Goal: Entertainment & Leisure: Consume media (video, audio)

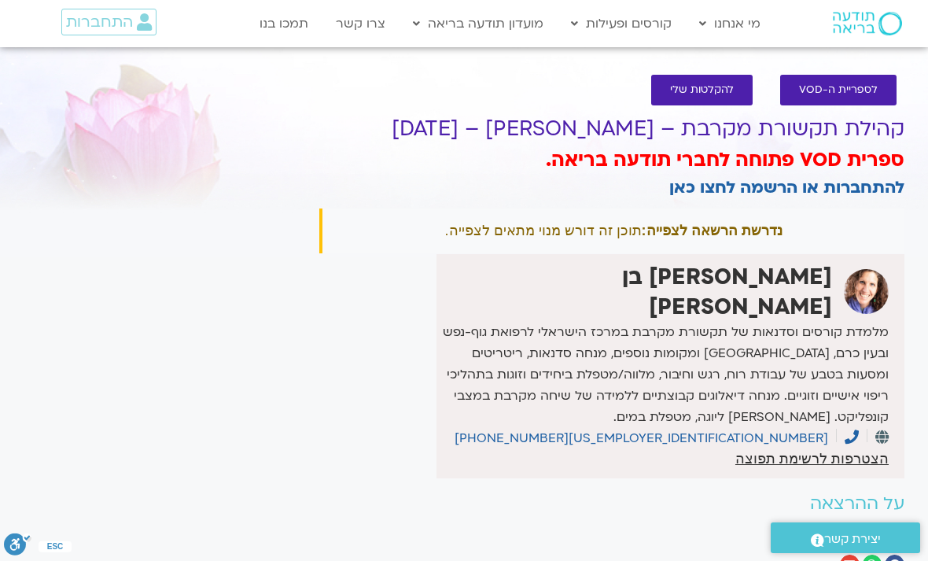
click at [732, 89] on span "להקלטות שלי" at bounding box center [702, 90] width 64 height 12
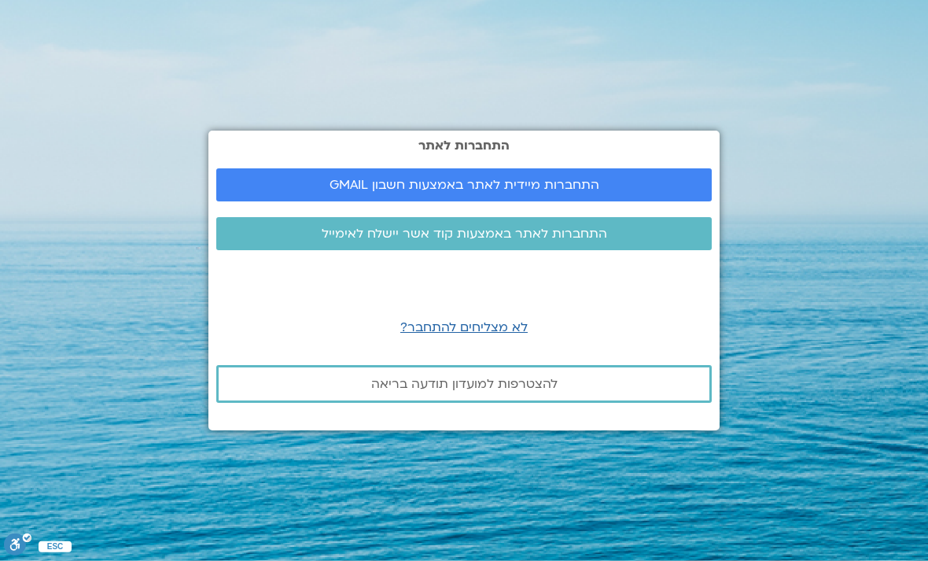
click at [595, 192] on span "התחברות מיידית לאתר באמצעות חשבון GMAIL" at bounding box center [465, 185] width 270 height 14
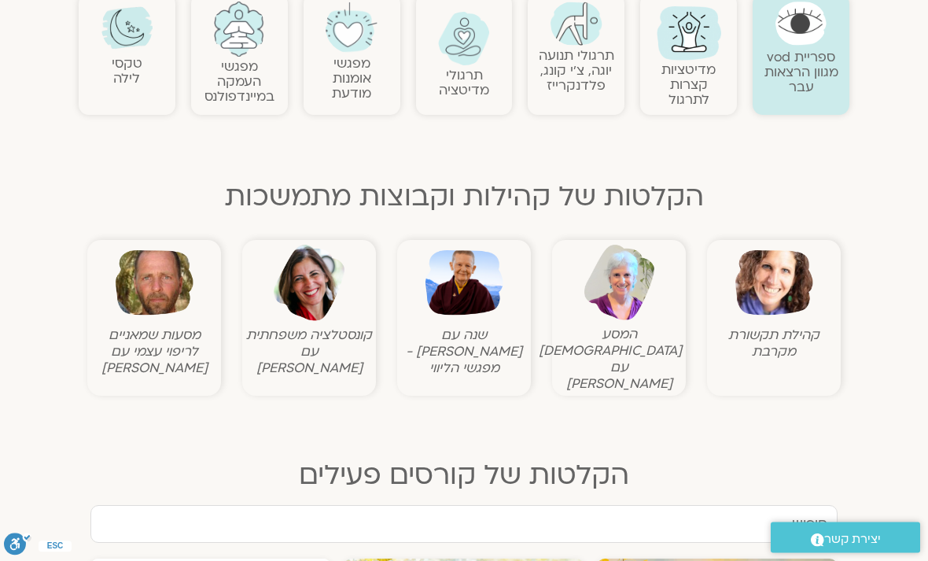
scroll to position [381, 0]
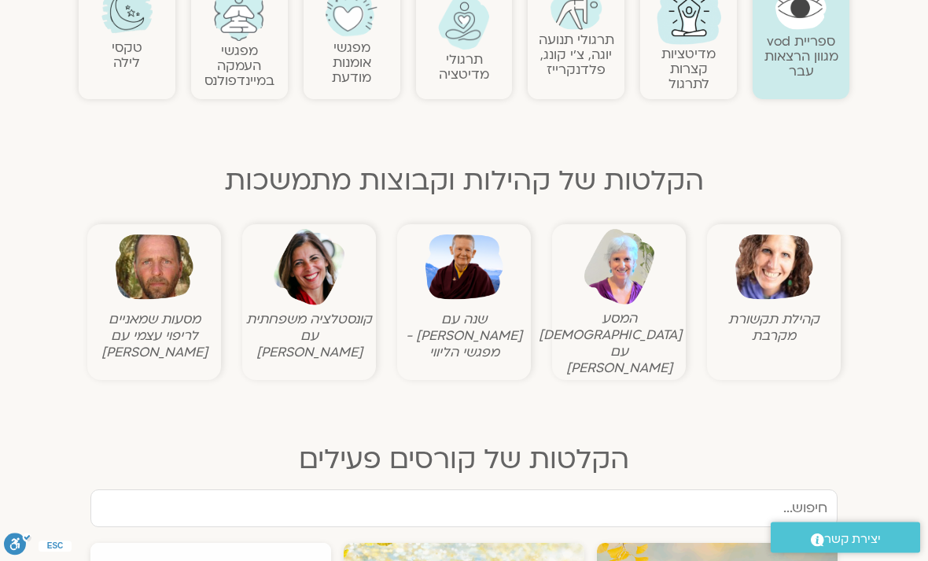
click at [784, 270] on img at bounding box center [775, 268] width 78 height 78
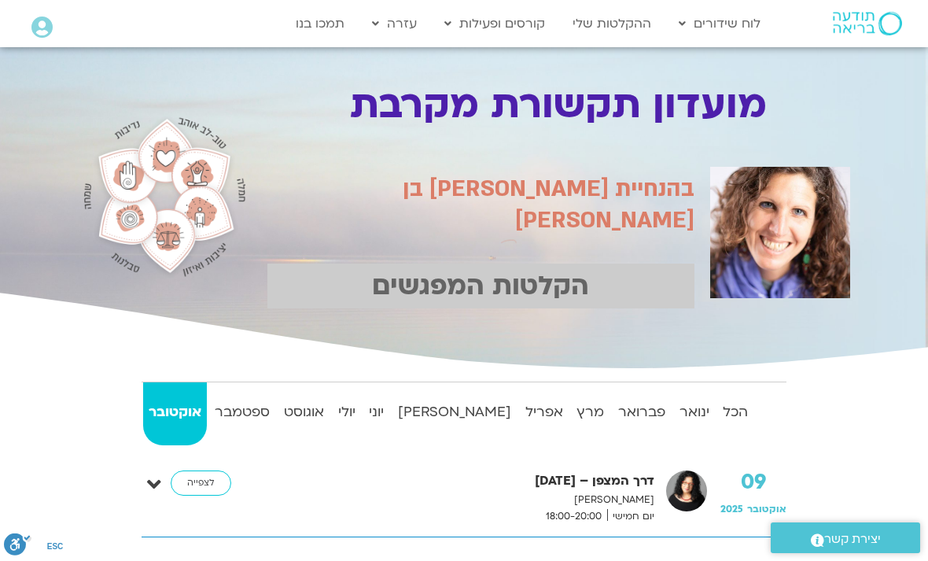
click at [744, 411] on strong "הכל" at bounding box center [735, 412] width 36 height 24
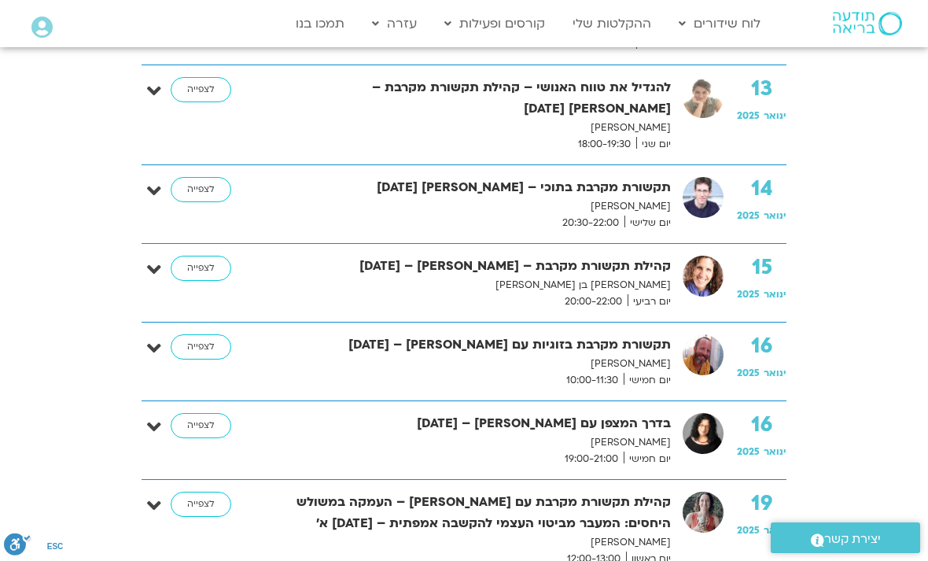
scroll to position [1543, 0]
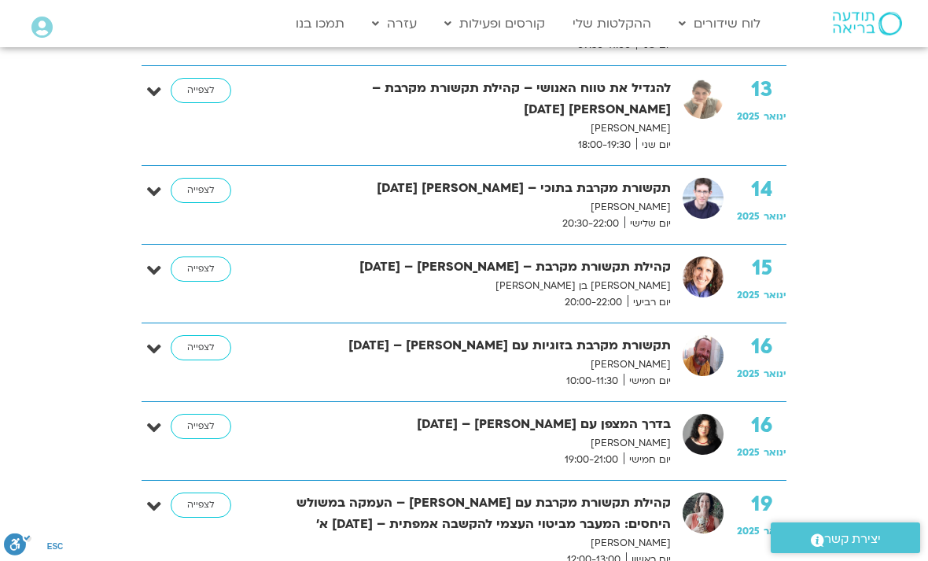
click at [224, 256] on link "לצפייה" at bounding box center [201, 268] width 61 height 25
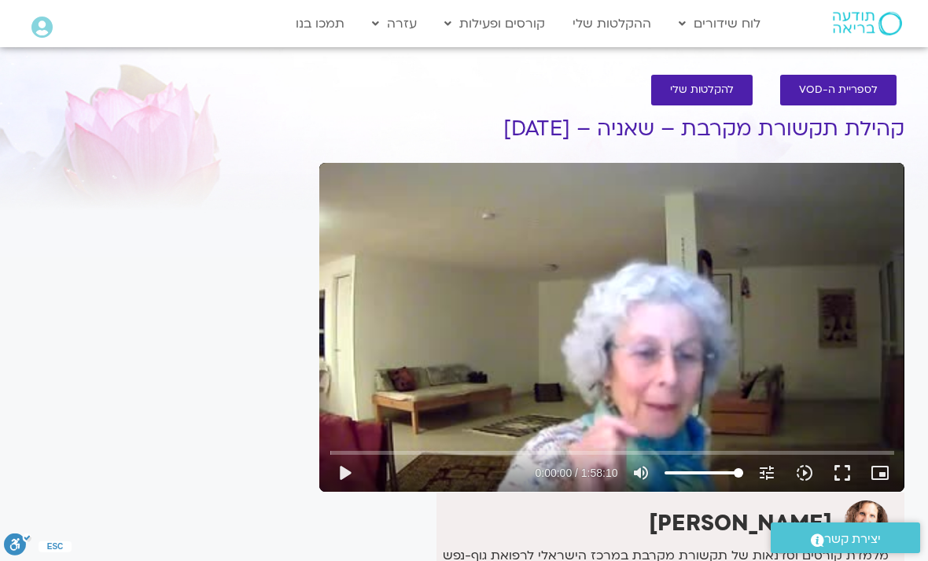
click at [358, 473] on button "play_arrow" at bounding box center [345, 473] width 38 height 38
click at [355, 474] on button "pause" at bounding box center [345, 473] width 38 height 38
type input "2493.81428585129"
